Goal: Information Seeking & Learning: Learn about a topic

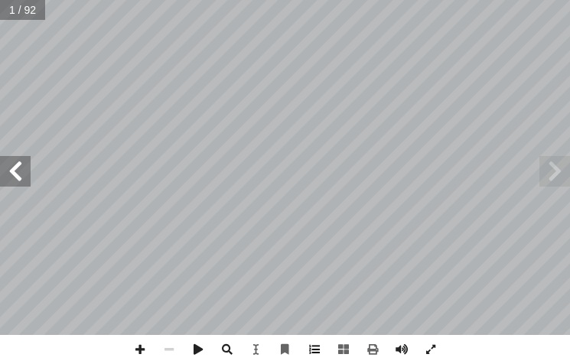
click at [317, 343] on span at bounding box center [314, 349] width 29 height 29
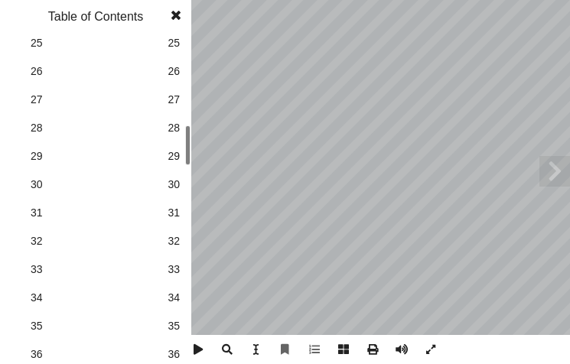
click at [172, 123] on span "28" at bounding box center [174, 128] width 12 height 16
click at [176, 12] on span at bounding box center [176, 15] width 28 height 31
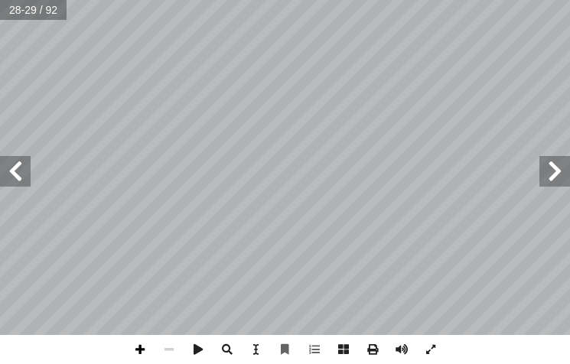
click at [137, 347] on span at bounding box center [139, 349] width 29 height 29
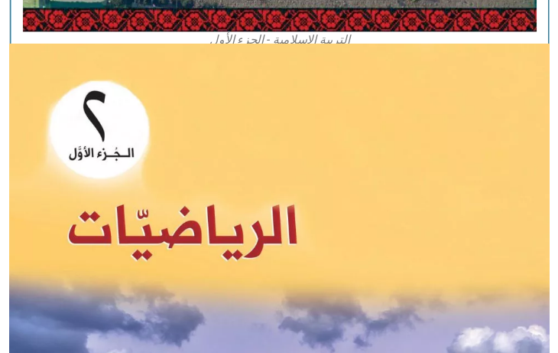
scroll to position [1190, 0]
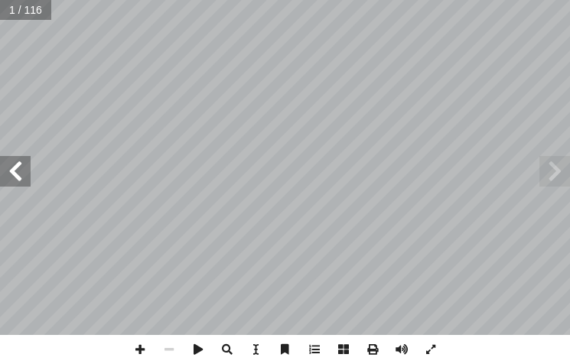
drag, startPoint x: 18, startPoint y: 182, endPoint x: 20, endPoint y: 171, distance: 11.6
click at [18, 181] on span at bounding box center [15, 171] width 31 height 31
click at [20, 170] on span at bounding box center [15, 171] width 31 height 31
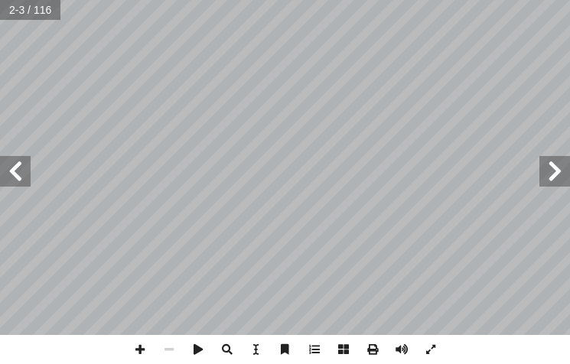
click at [20, 170] on span at bounding box center [15, 171] width 31 height 31
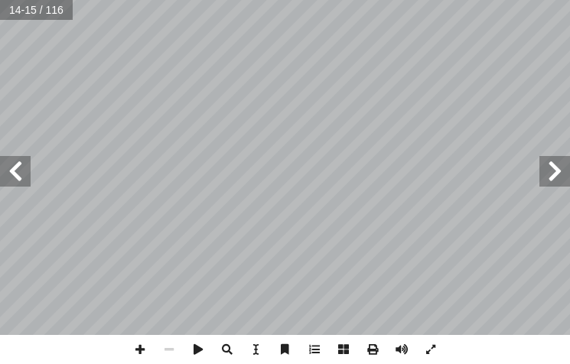
click at [20, 170] on span at bounding box center [15, 171] width 31 height 31
click at [18, 165] on span at bounding box center [15, 171] width 31 height 31
click at [18, 170] on span at bounding box center [15, 171] width 31 height 31
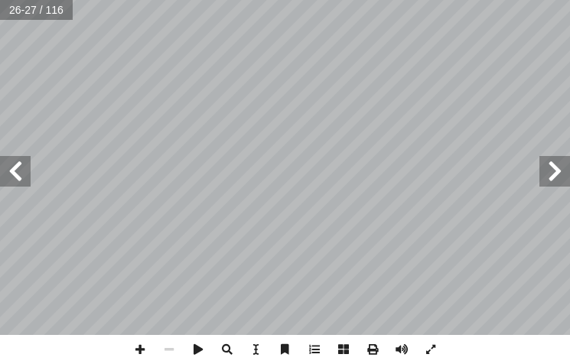
click at [18, 170] on span at bounding box center [15, 171] width 31 height 31
click at [0, 103] on html "الصفحة الرئيسية الصف الأول الصف الثاني الصف الثالث الصف الرابع الصف الخامس الصف…" at bounding box center [285, 51] width 570 height 103
click at [13, 171] on span at bounding box center [15, 171] width 31 height 31
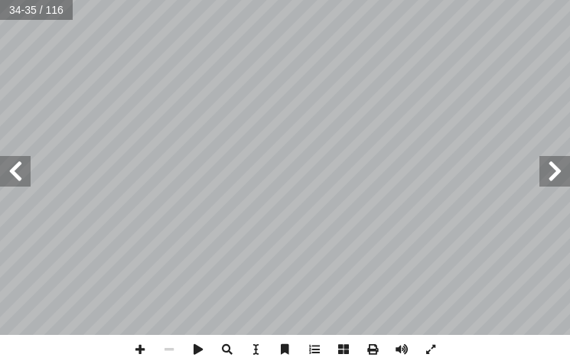
click at [13, 171] on span at bounding box center [15, 171] width 31 height 31
click at [130, 346] on span at bounding box center [139, 349] width 29 height 29
